Goal: Information Seeking & Learning: Learn about a topic

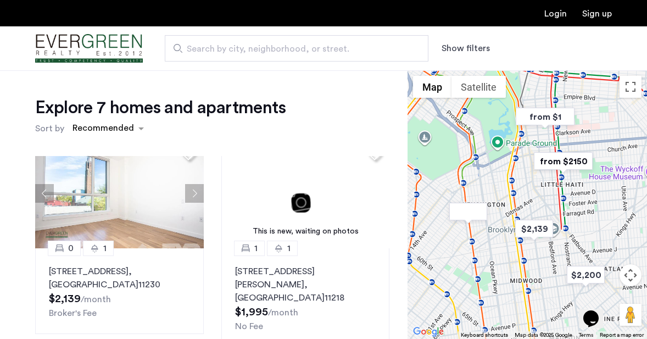
scroll to position [251, 0]
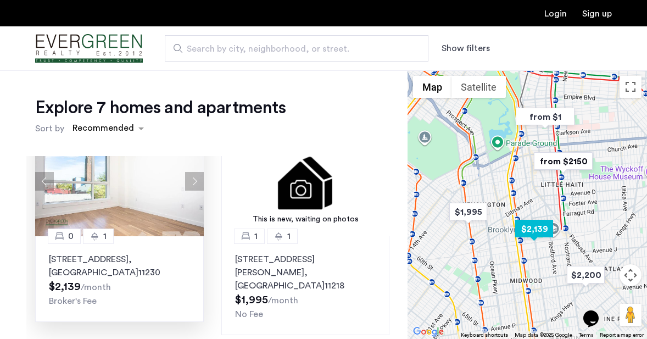
click at [131, 201] on img at bounding box center [119, 181] width 169 height 110
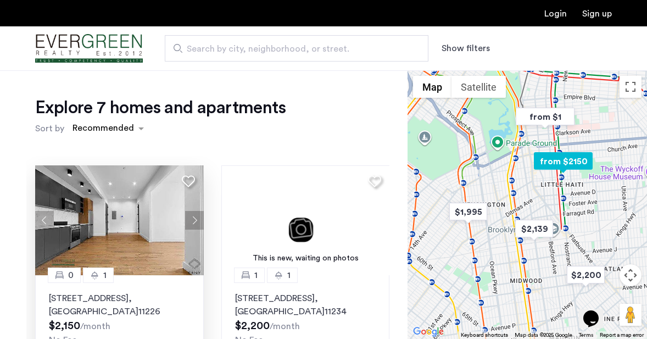
scroll to position [432, 0]
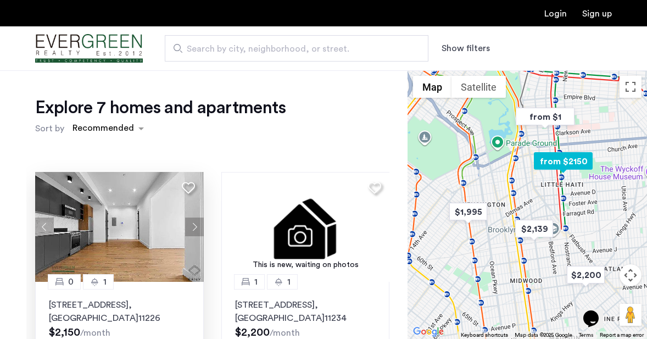
click at [197, 217] on button "Next apartment" at bounding box center [194, 226] width 19 height 19
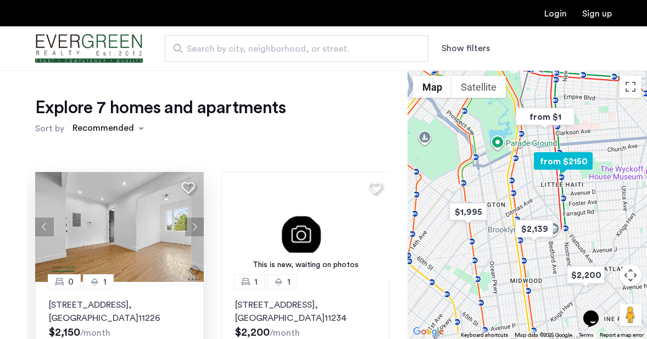
click at [197, 217] on button "Next apartment" at bounding box center [194, 226] width 19 height 19
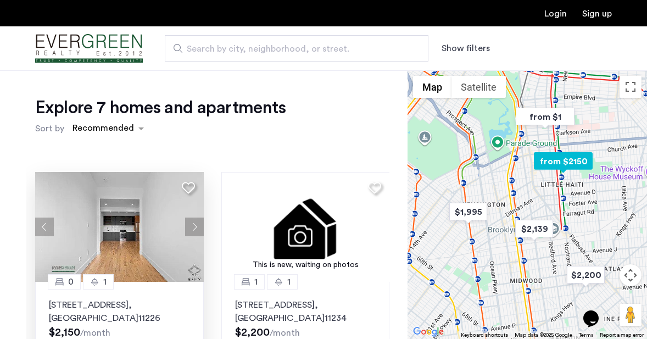
click at [197, 217] on button "Next apartment" at bounding box center [194, 226] width 19 height 19
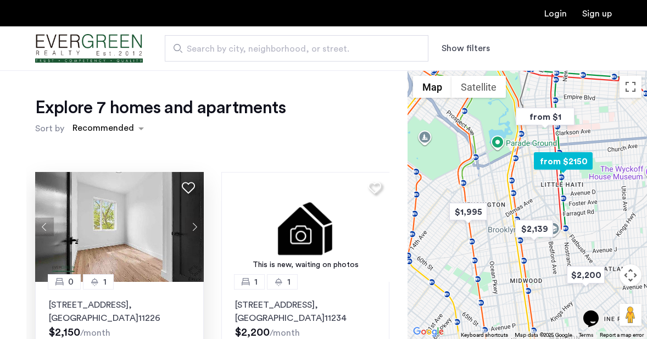
click at [197, 217] on button "Next apartment" at bounding box center [194, 226] width 19 height 19
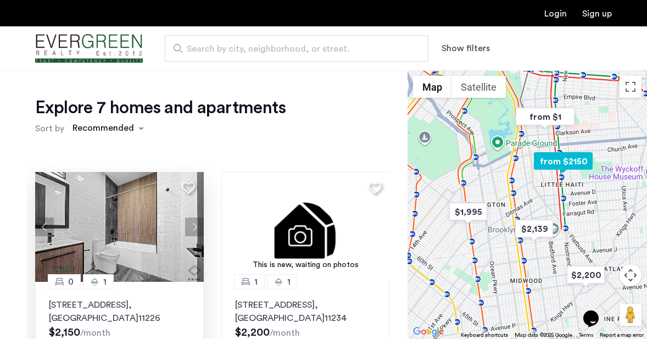
click at [144, 214] on img at bounding box center [119, 227] width 169 height 110
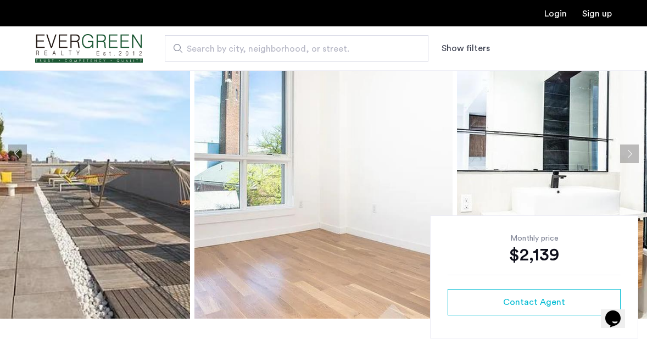
scroll to position [93, 0]
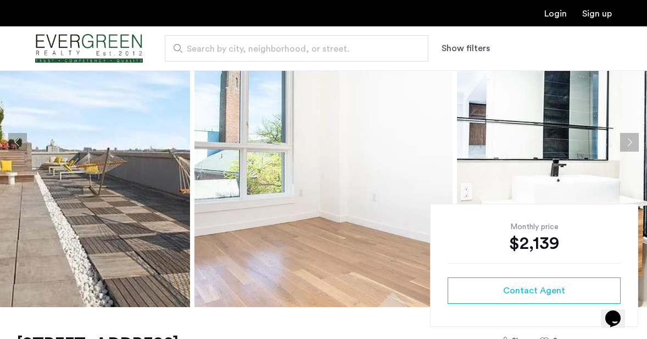
click at [69, 213] on img at bounding box center [61, 141] width 258 height 329
click at [155, 210] on img at bounding box center [61, 141] width 258 height 329
click at [632, 141] on button "Next apartment" at bounding box center [629, 142] width 19 height 19
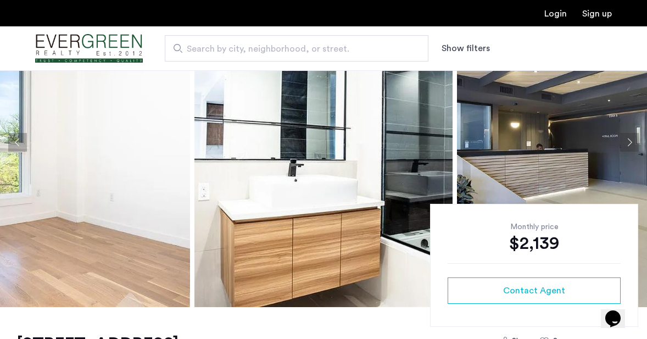
click at [632, 141] on button "Next apartment" at bounding box center [629, 142] width 19 height 19
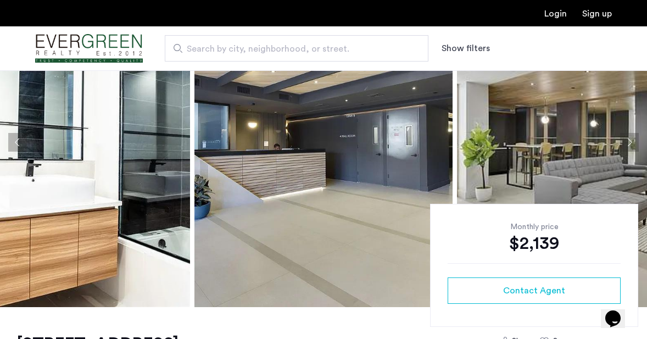
click at [632, 141] on button "Next apartment" at bounding box center [629, 142] width 19 height 19
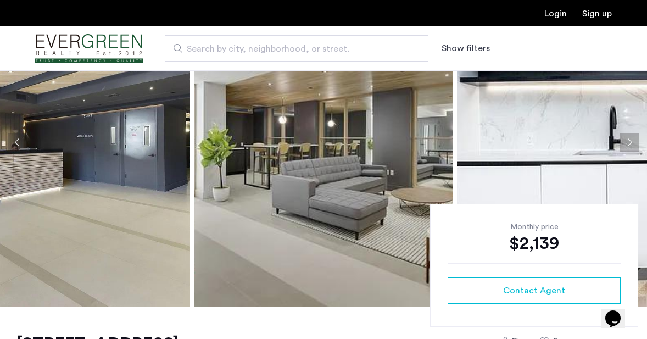
click at [632, 141] on button "Next apartment" at bounding box center [629, 142] width 19 height 19
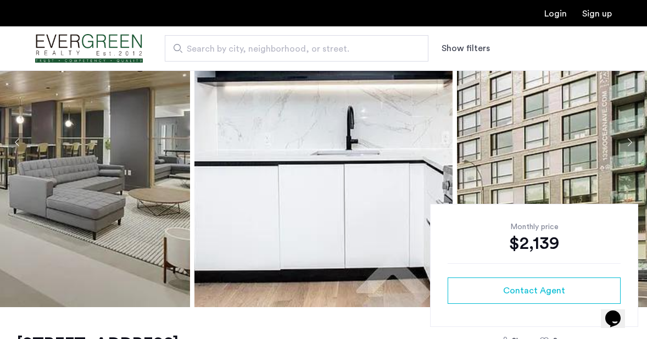
click at [632, 141] on button "Next apartment" at bounding box center [629, 142] width 19 height 19
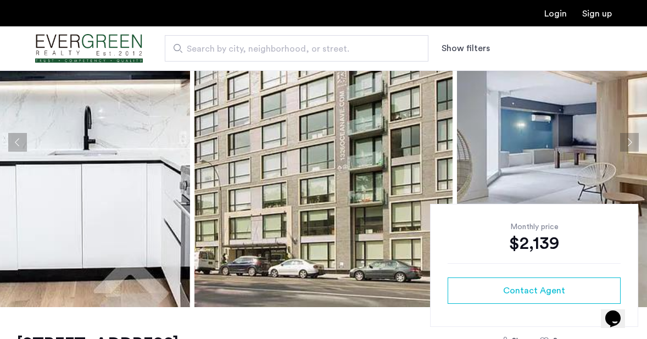
click at [632, 141] on button "Next apartment" at bounding box center [629, 142] width 19 height 19
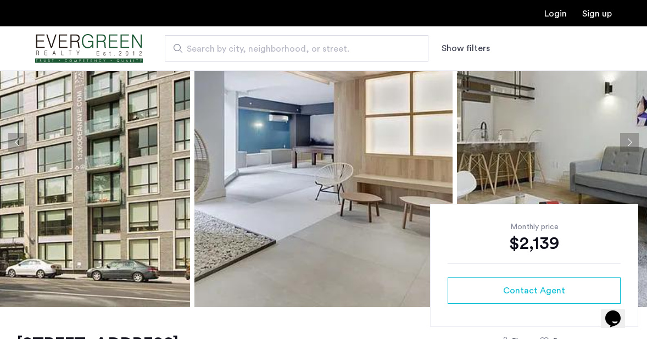
click at [632, 141] on button "Next apartment" at bounding box center [629, 142] width 19 height 19
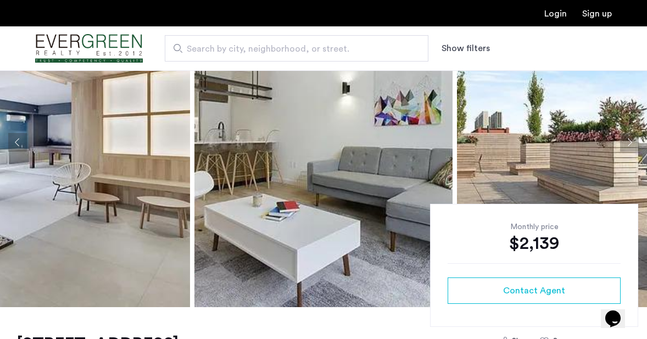
click at [632, 141] on button "Next apartment" at bounding box center [629, 142] width 19 height 19
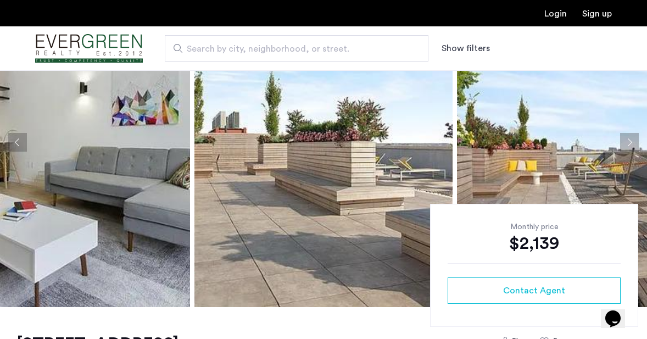
click at [632, 141] on button "Next apartment" at bounding box center [629, 142] width 19 height 19
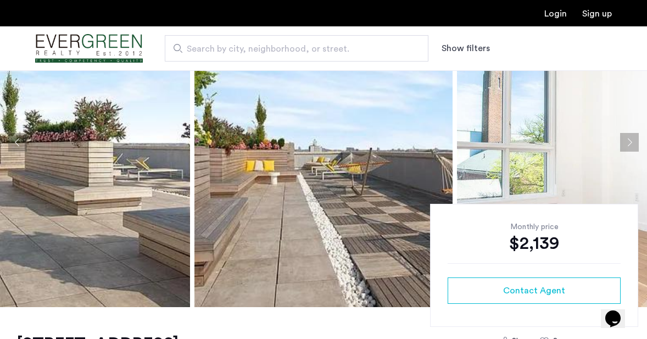
click at [632, 141] on button "Next apartment" at bounding box center [629, 142] width 19 height 19
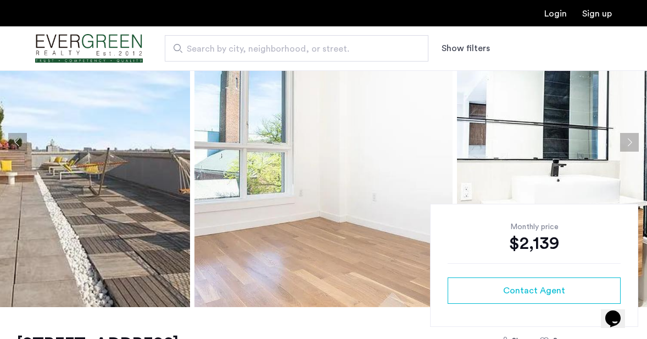
click at [632, 141] on button "Next apartment" at bounding box center [629, 142] width 19 height 19
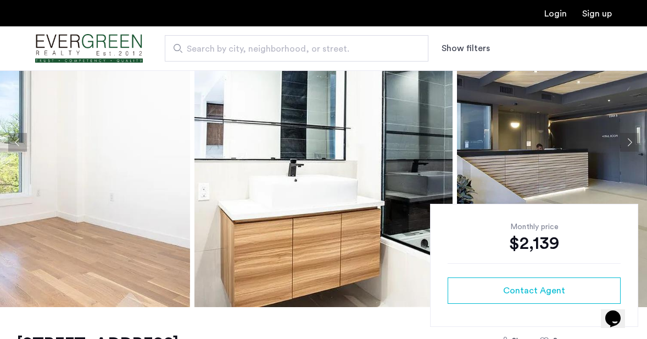
click at [632, 141] on button "Next apartment" at bounding box center [629, 142] width 19 height 19
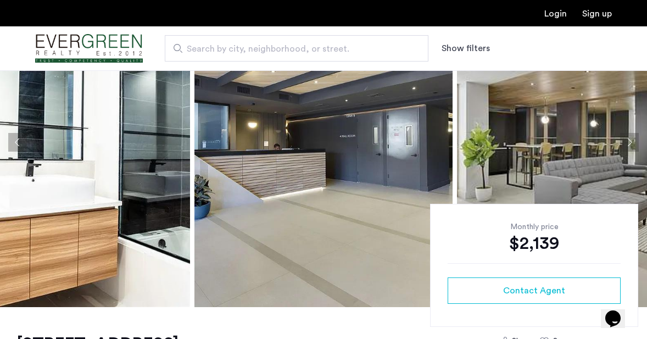
click at [632, 141] on button "Next apartment" at bounding box center [629, 142] width 19 height 19
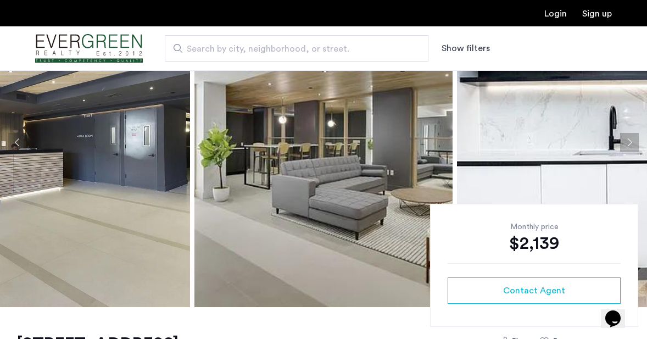
click at [632, 141] on button "Next apartment" at bounding box center [629, 142] width 19 height 19
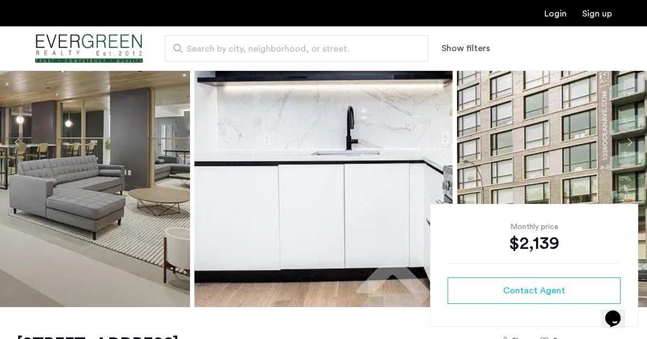
click at [632, 141] on button "Next apartment" at bounding box center [629, 142] width 19 height 19
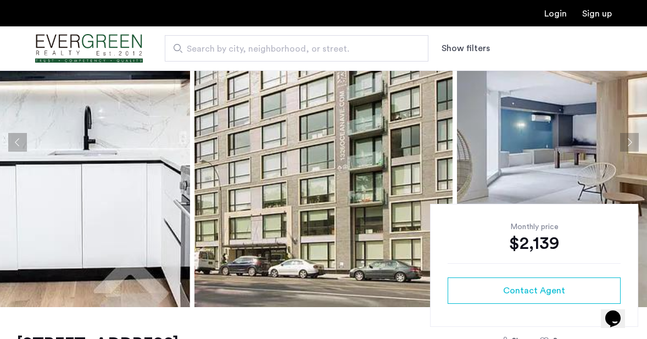
click at [632, 141] on button "Next apartment" at bounding box center [629, 142] width 19 height 19
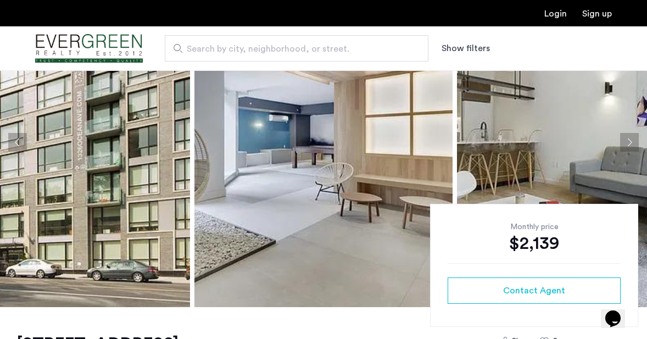
click at [632, 141] on button "Next apartment" at bounding box center [629, 142] width 19 height 19
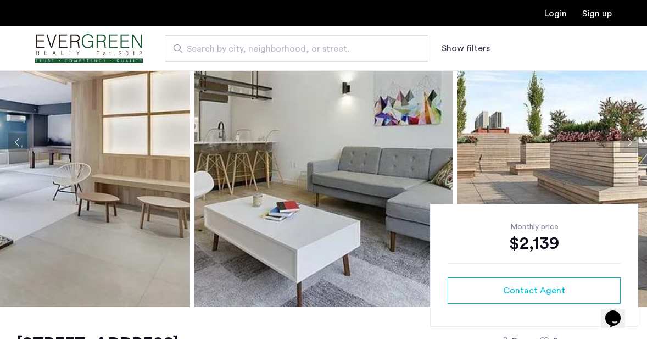
click at [632, 141] on button "Next apartment" at bounding box center [629, 142] width 19 height 19
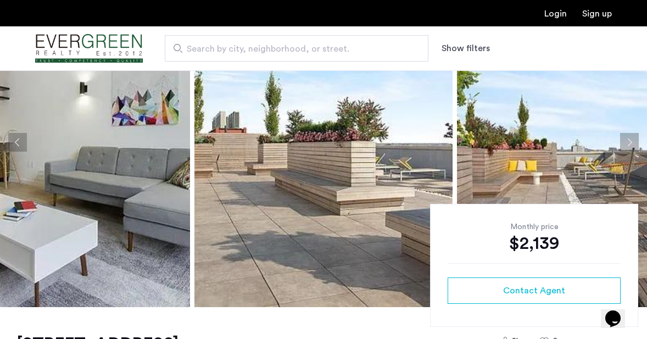
click at [632, 141] on button "Next apartment" at bounding box center [629, 142] width 19 height 19
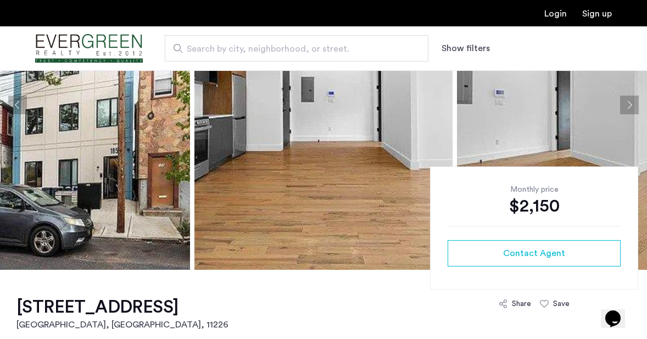
scroll to position [131, 0]
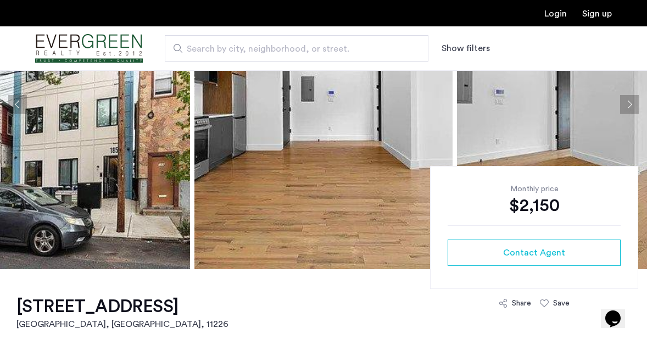
click at [116, 155] on img at bounding box center [61, 104] width 258 height 329
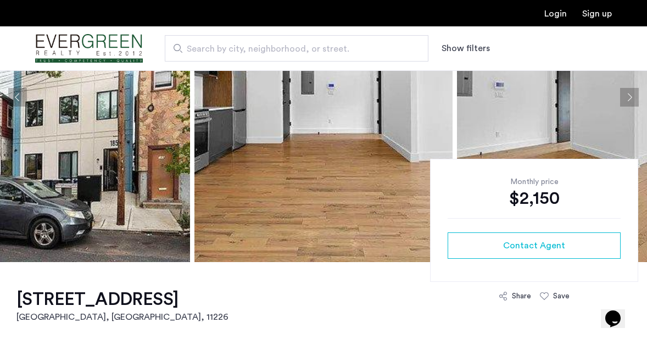
scroll to position [163, 0]
